Goal: Register for event/course

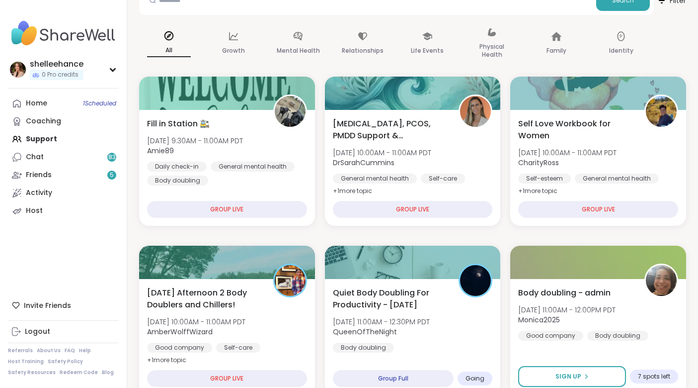
scroll to position [147, 0]
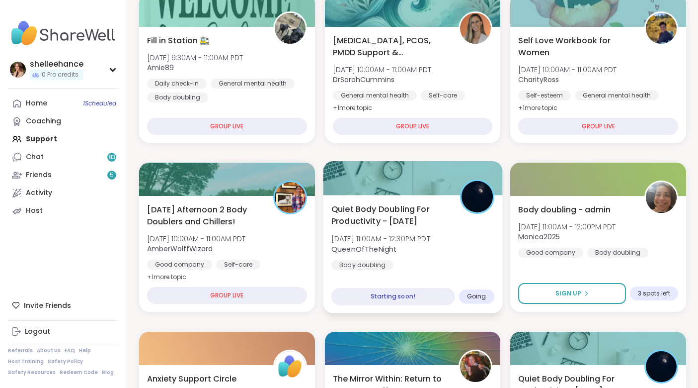
click at [478, 268] on div "Quiet Body Doubling For Productivity - [DATE] [DATE] 11:00AM - 12:30PM PDT Quee…" at bounding box center [412, 236] width 163 height 67
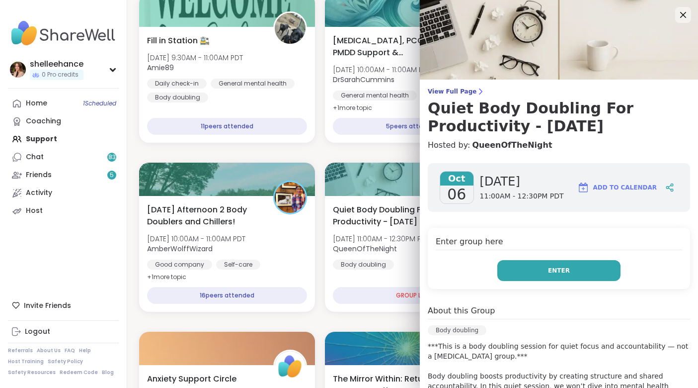
click at [521, 277] on button "Enter" at bounding box center [558, 270] width 123 height 21
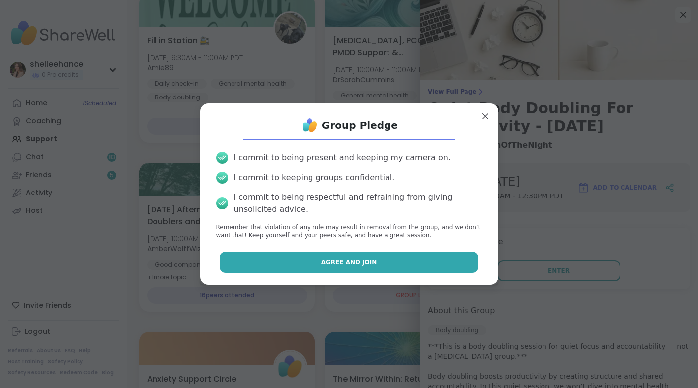
click at [283, 262] on button "Agree and Join" at bounding box center [349, 261] width 259 height 21
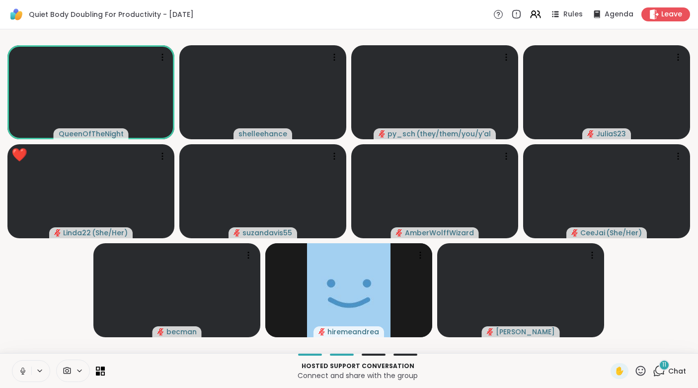
click at [20, 372] on icon at bounding box center [22, 370] width 9 height 9
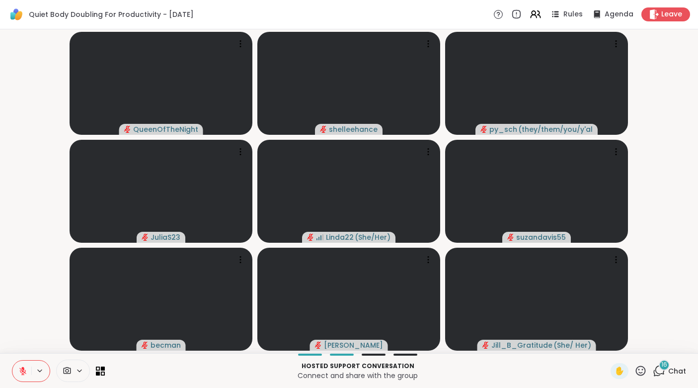
click at [687, 370] on div "Hosted support conversation Connect and share with the group ✋ 16 Chat" at bounding box center [349, 370] width 698 height 35
click at [684, 370] on span "Chat" at bounding box center [677, 371] width 18 height 10
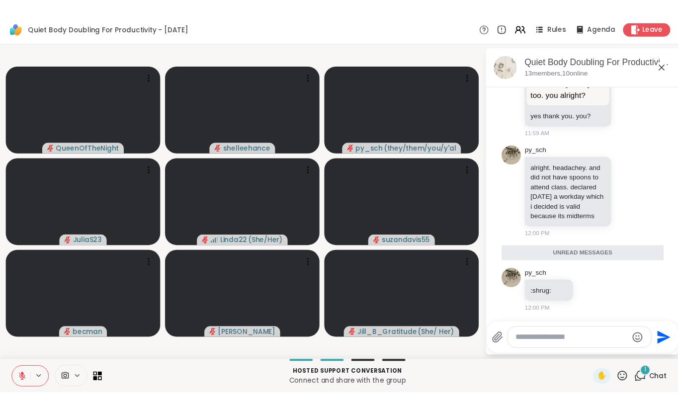
scroll to position [1741, 0]
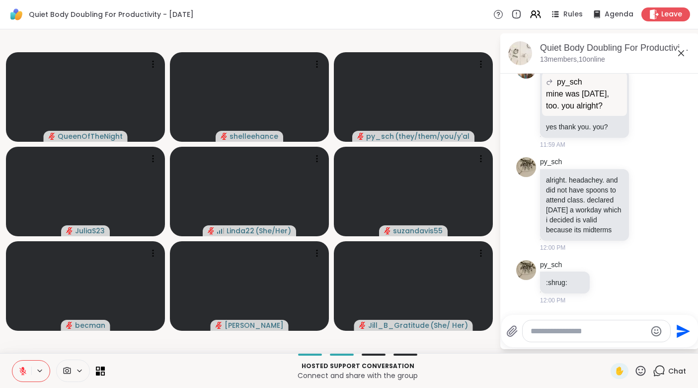
click at [680, 59] on div "Quiet Body Doubling For Productivity - [DATE] members, 10 online" at bounding box center [615, 53] width 151 height 22
click at [682, 51] on icon at bounding box center [681, 53] width 12 height 12
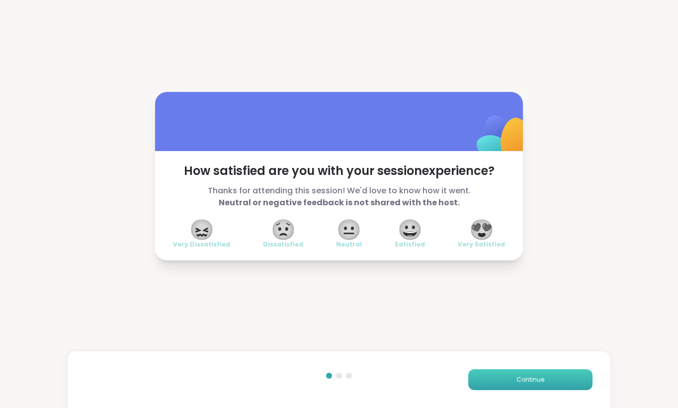
click at [536, 384] on button "Continue" at bounding box center [530, 379] width 124 height 21
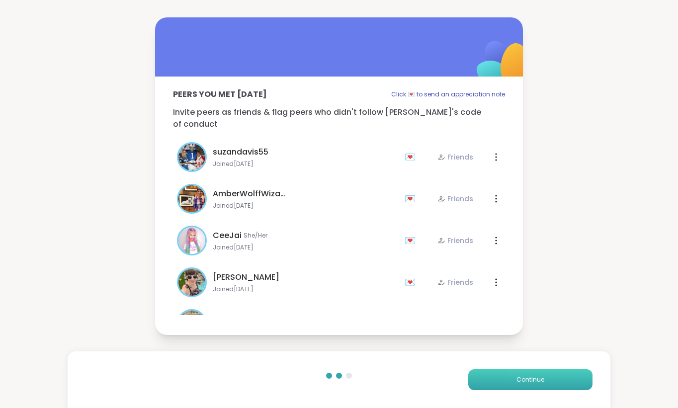
click at [536, 384] on button "Continue" at bounding box center [530, 379] width 124 height 21
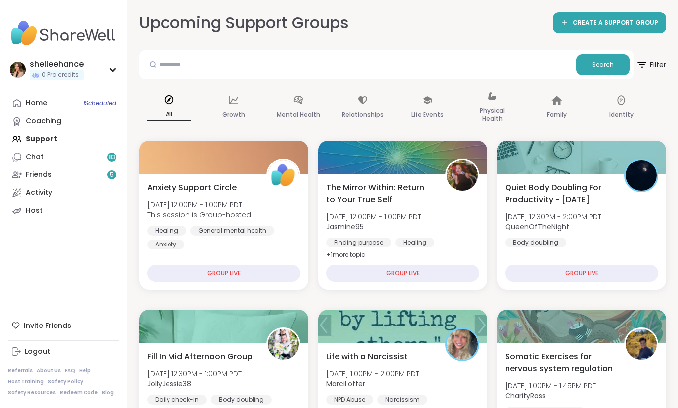
scroll to position [13, 0]
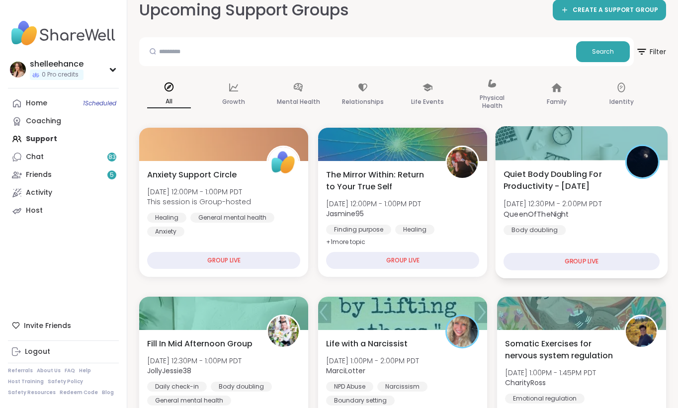
click at [619, 198] on div "Quiet Body Doubling For Productivity - [DATE] [DATE] 12:30PM - 2:00PM PDT Queen…" at bounding box center [581, 201] width 156 height 67
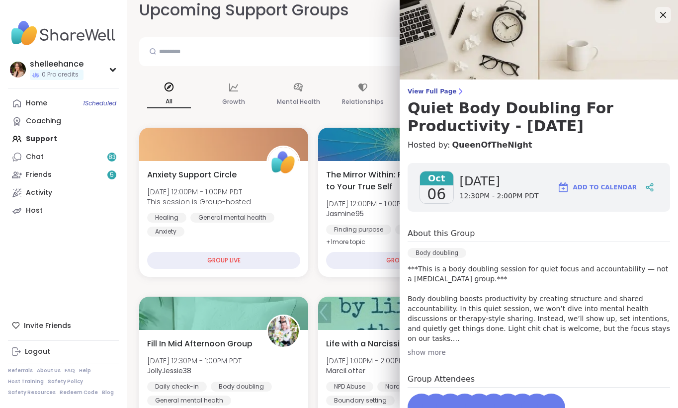
scroll to position [105, 0]
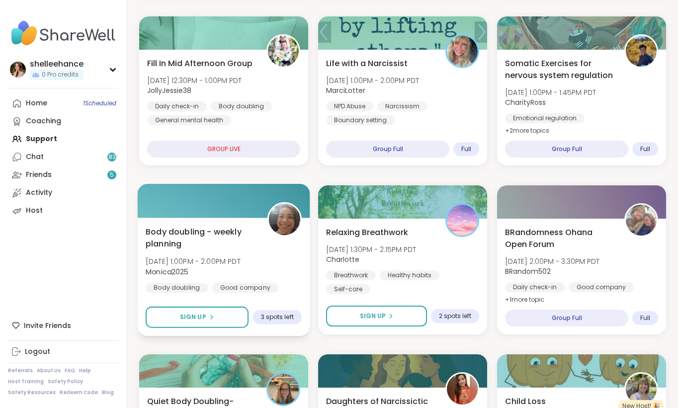
scroll to position [404, 0]
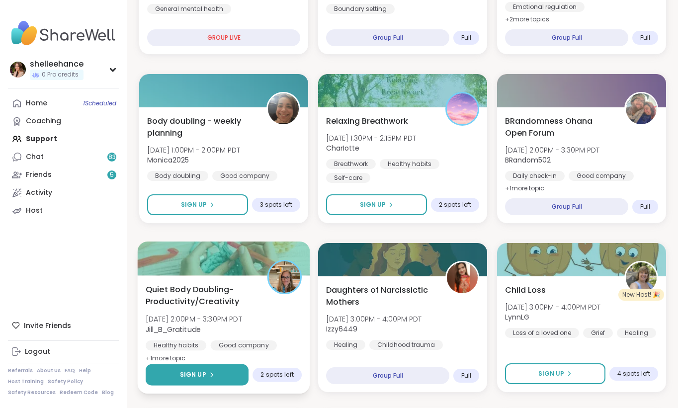
click at [155, 369] on button "Sign Up" at bounding box center [197, 374] width 103 height 21
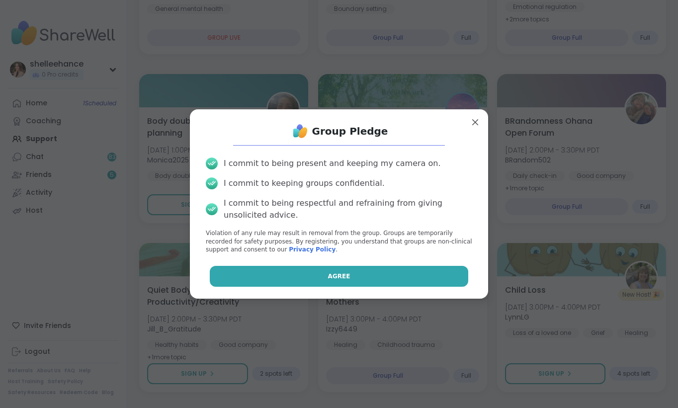
click at [290, 278] on button "Agree" at bounding box center [339, 276] width 259 height 21
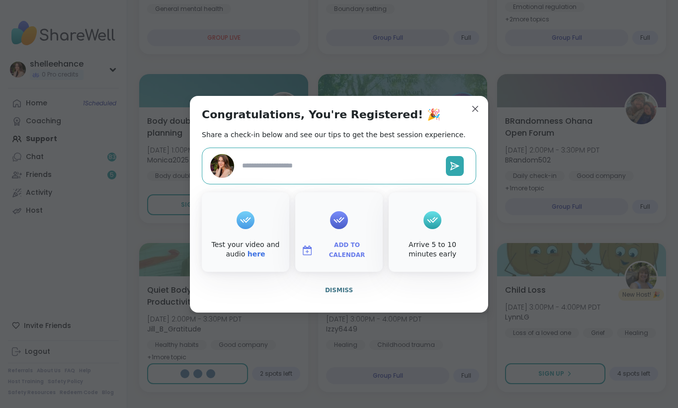
type textarea "*"
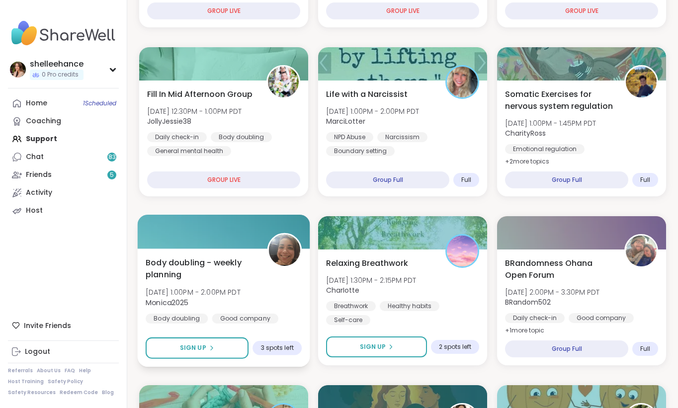
scroll to position [206, 0]
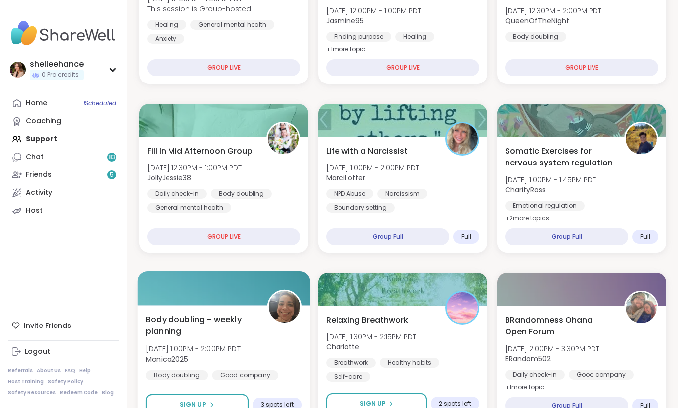
click at [282, 363] on div "Body doubling - weekly planning [DATE] 1:00PM - 2:00PM PDT Monica2025 Body doub…" at bounding box center [224, 346] width 156 height 67
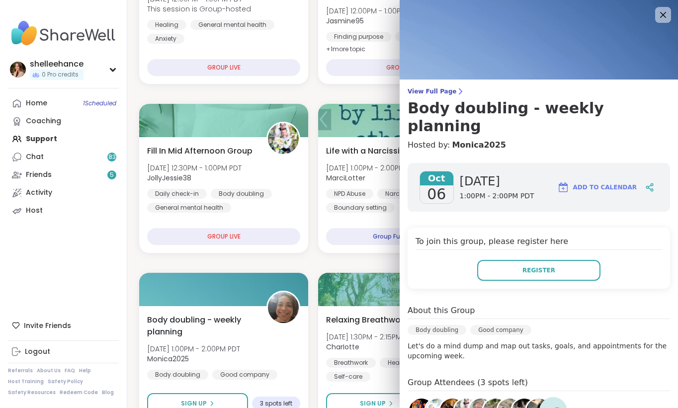
scroll to position [66, 0]
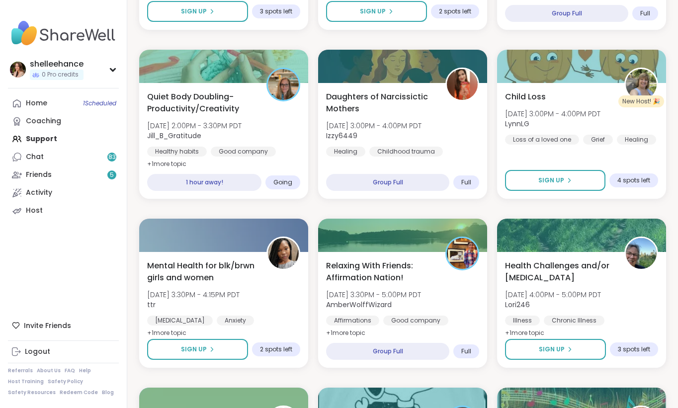
scroll to position [578, 0]
